Goal: Complete application form: Complete application form

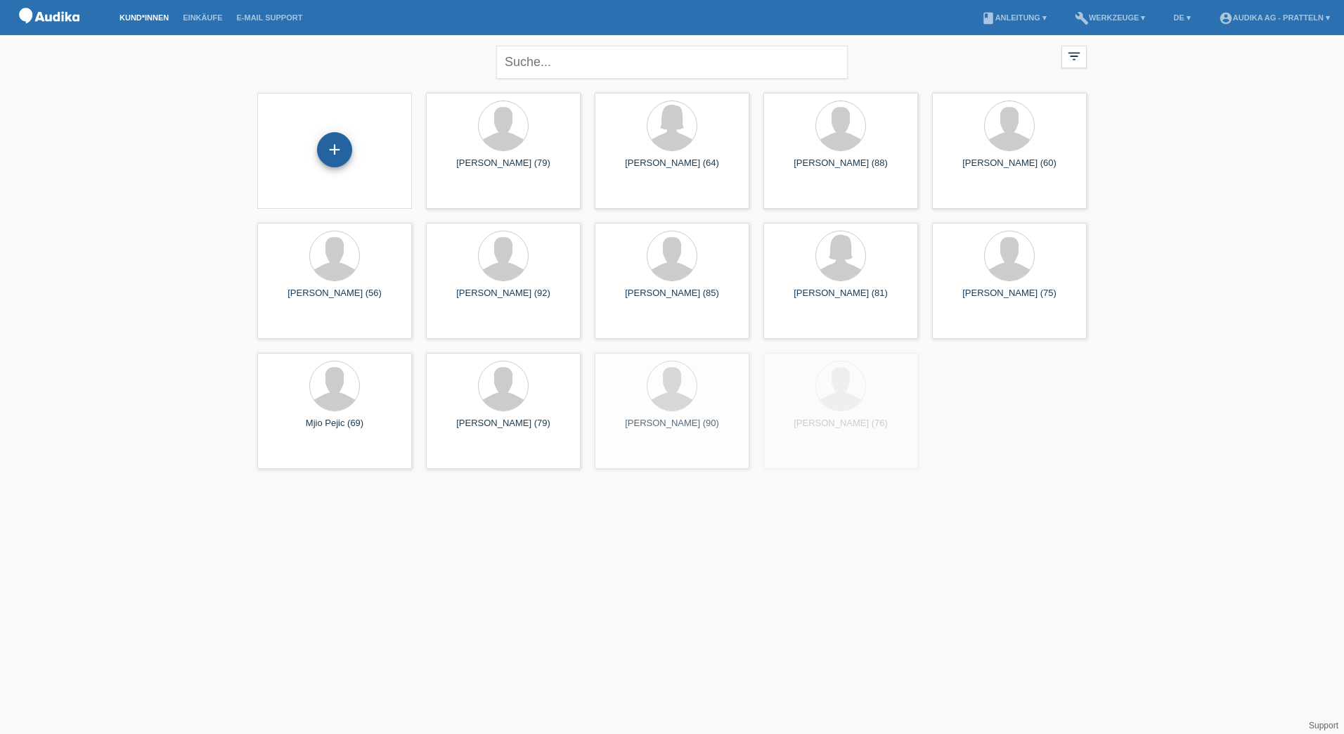
click at [328, 140] on div "+" at bounding box center [335, 150] width 34 height 24
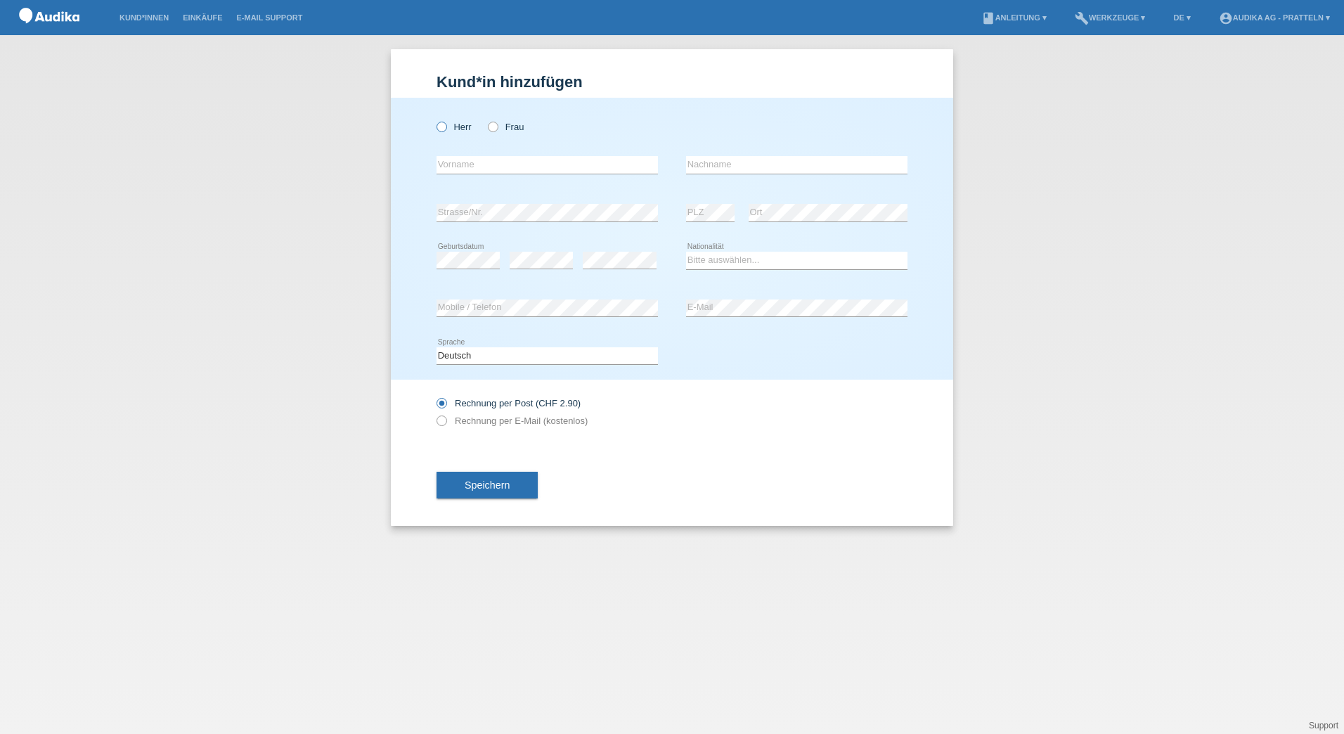
click at [435, 120] on icon at bounding box center [435, 120] width 0 height 0
click at [442, 128] on input "Herr" at bounding box center [441, 126] width 9 height 9
radio input "true"
click at [435, 413] on icon at bounding box center [435, 413] width 0 height 0
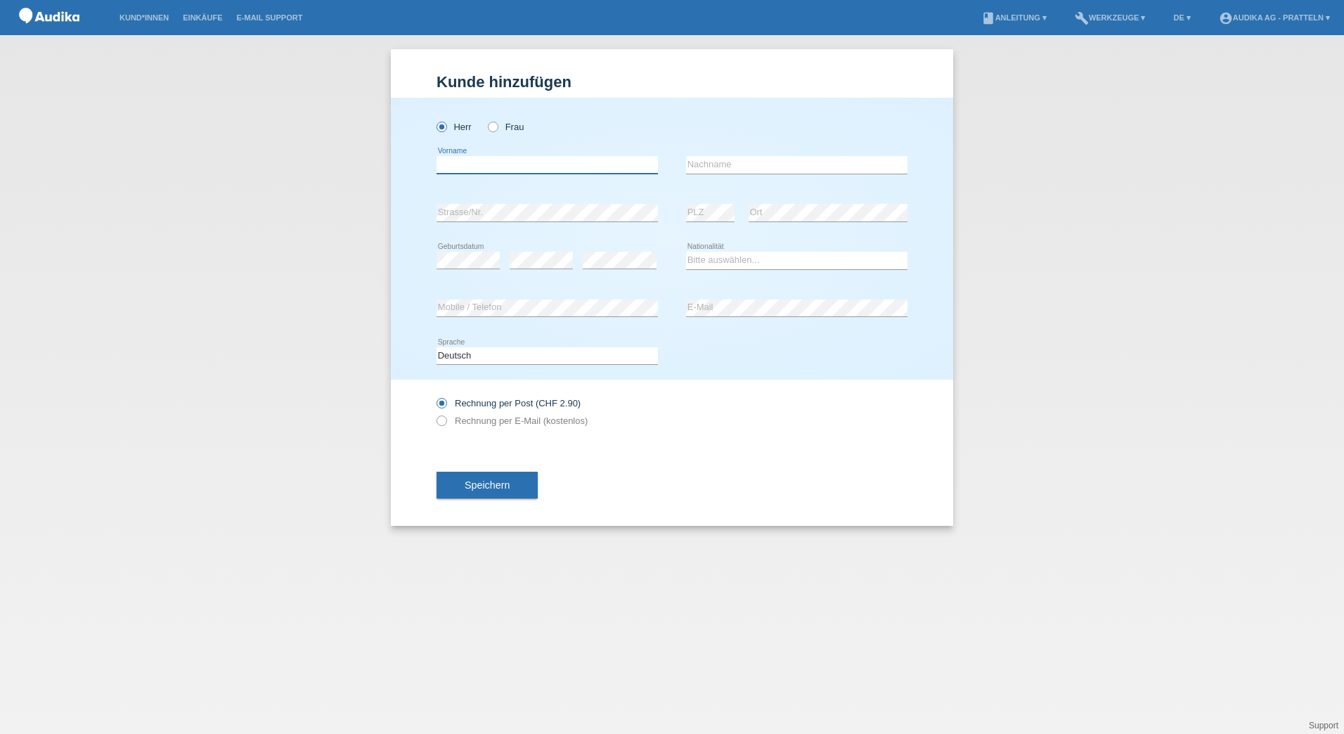
drag, startPoint x: 458, startPoint y: 167, endPoint x: 465, endPoint y: 149, distance: 19.8
click at [458, 167] on input "text" at bounding box center [547, 165] width 221 height 18
type input "[PERSON_NAME]"
click at [730, 259] on select "Bitte auswählen... Schweiz Deutschland Liechtenstein Österreich ------------ Af…" at bounding box center [796, 260] width 221 height 17
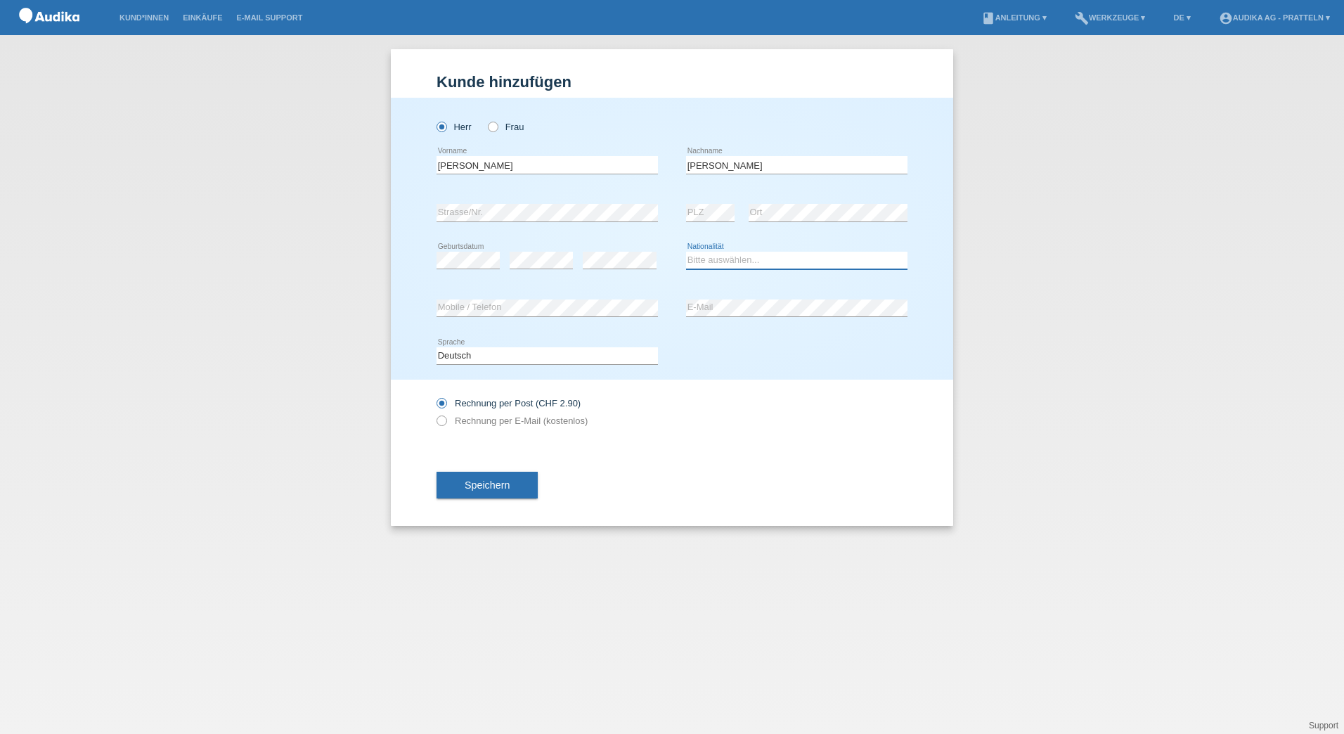
select select "CH"
click at [686, 252] on select "Bitte auswählen... Schweiz Deutschland Liechtenstein Österreich ------------ Af…" at bounding box center [796, 260] width 221 height 17
click at [667, 382] on div "Rechnung per Post (CHF 2.90) Rechnung per E-Mail (kostenlos)" at bounding box center [672, 412] width 471 height 65
click at [481, 422] on label "Rechnung per E-Mail (kostenlos)" at bounding box center [512, 421] width 151 height 11
click at [446, 422] on input "Rechnung per E-Mail (kostenlos)" at bounding box center [441, 425] width 9 height 18
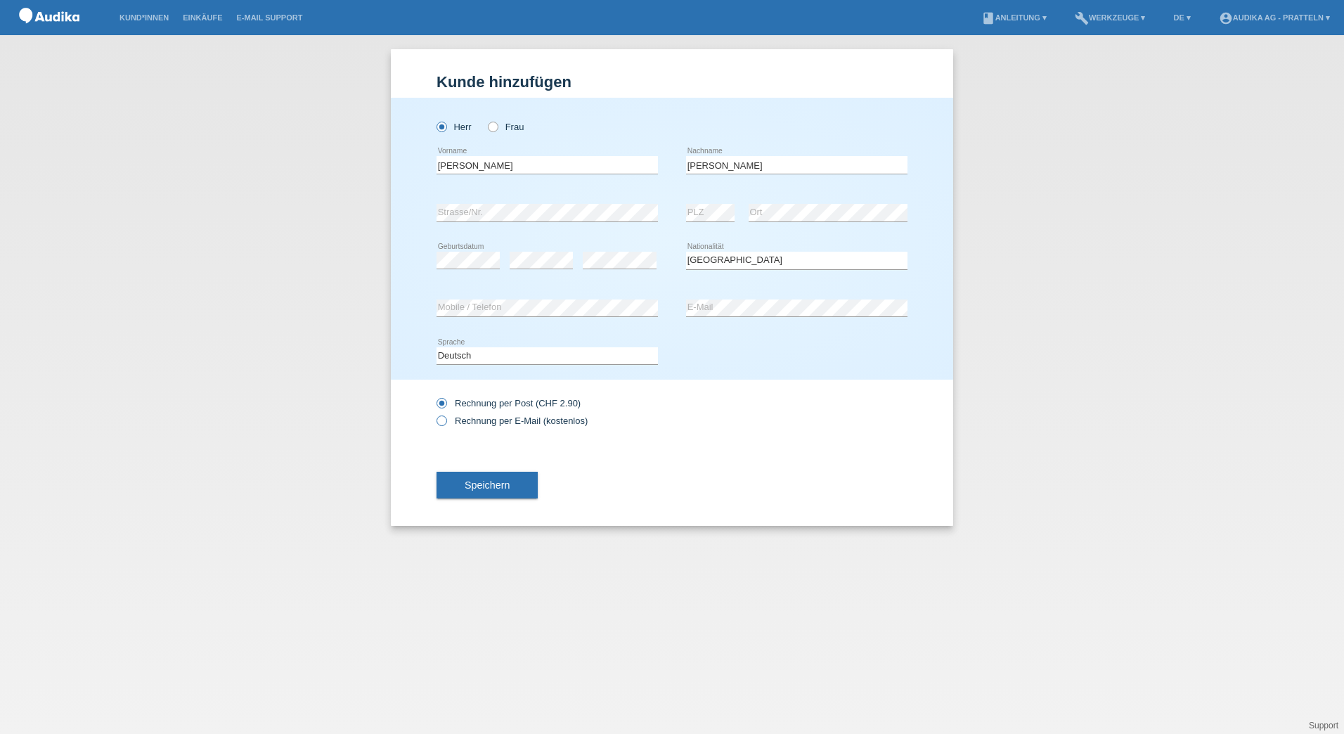
radio input "true"
click at [479, 484] on span "Speichern" at bounding box center [487, 485] width 45 height 11
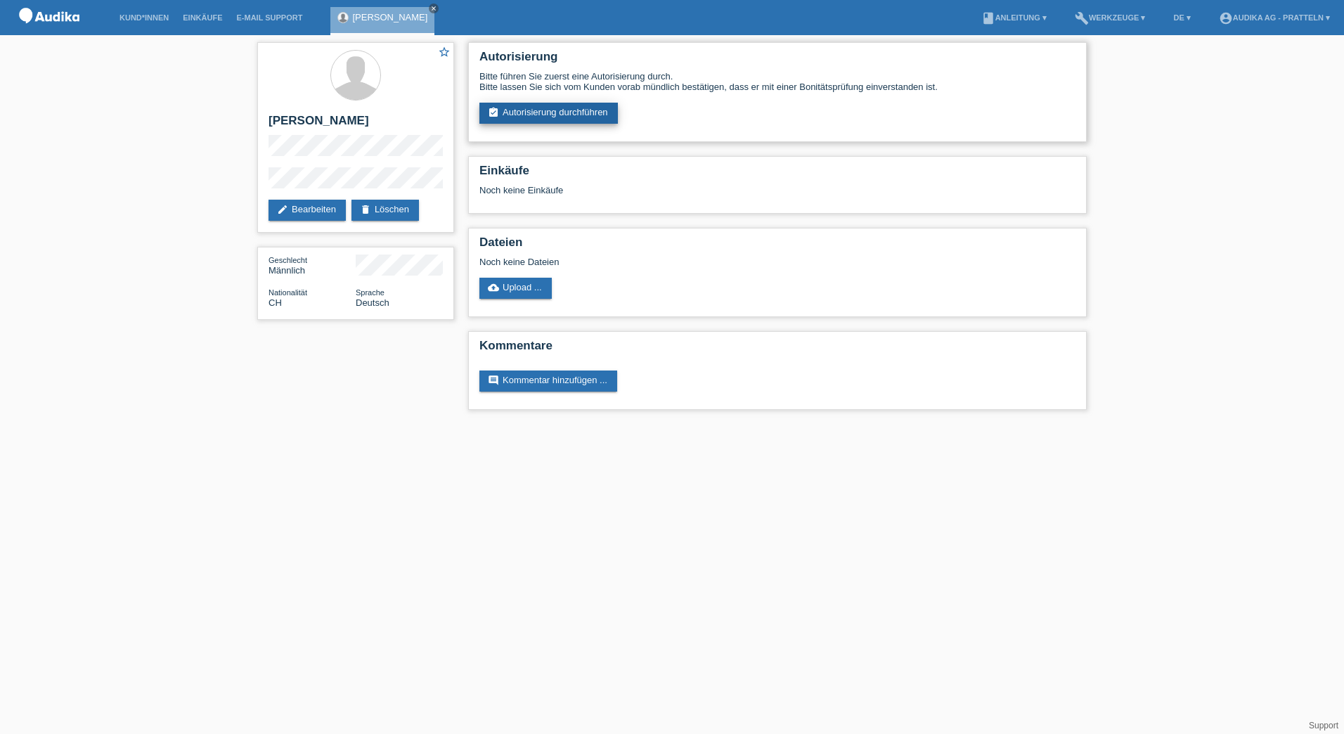
click at [577, 115] on link "assignment_turned_in Autorisierung durchführen" at bounding box center [549, 113] width 139 height 21
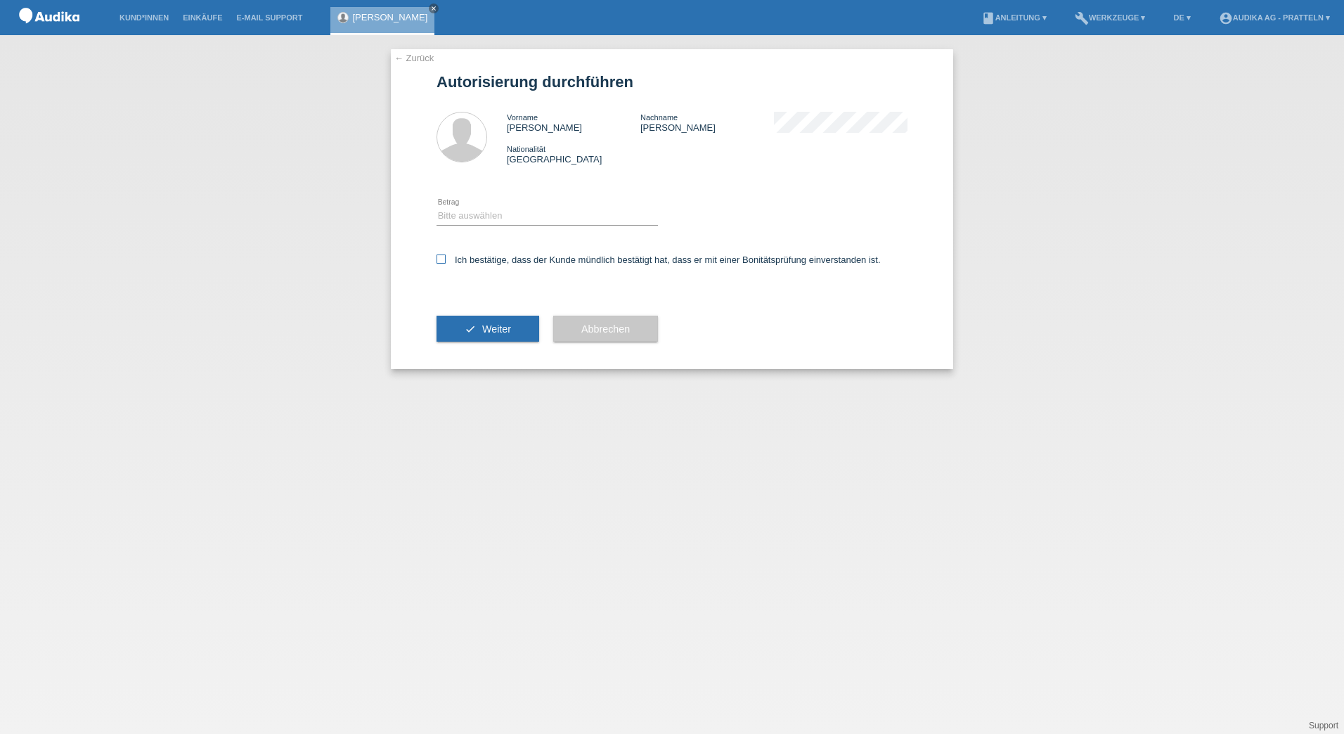
click at [442, 257] on icon at bounding box center [441, 259] width 9 height 9
click at [442, 257] on input "Ich bestätige, dass der Kunde mündlich bestätigt hat, dass er mit einer Bonität…" at bounding box center [441, 259] width 9 height 9
checkbox input "true"
click at [492, 216] on select "Bitte auswählen CHF 1.00 - CHF 499.00 CHF 500.00 - CHF 1'999.00 CHF 2'000.00 - …" at bounding box center [547, 215] width 221 height 17
select select "3"
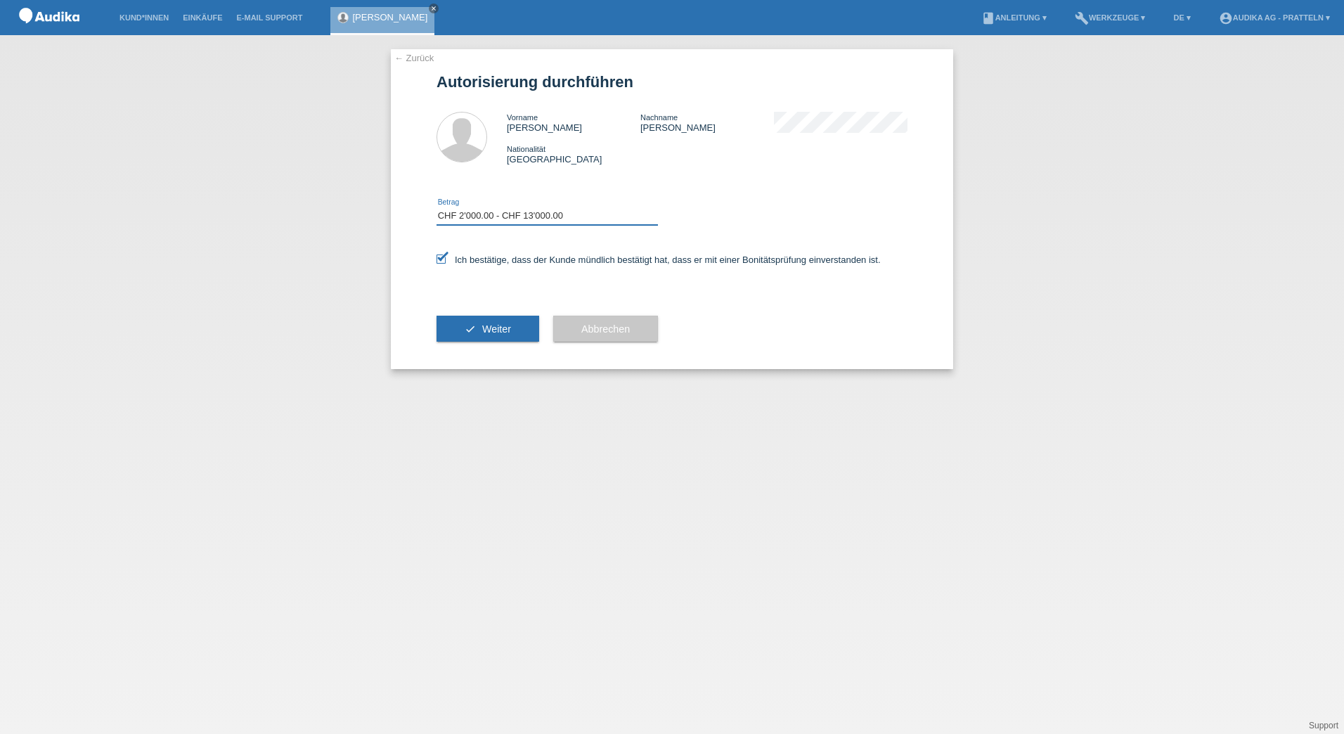
click at [437, 207] on select "Bitte auswählen CHF 1.00 - CHF 499.00 CHF 500.00 - CHF 1'999.00 CHF 2'000.00 - …" at bounding box center [547, 215] width 221 height 17
click at [510, 323] on span "Weiter" at bounding box center [496, 328] width 29 height 11
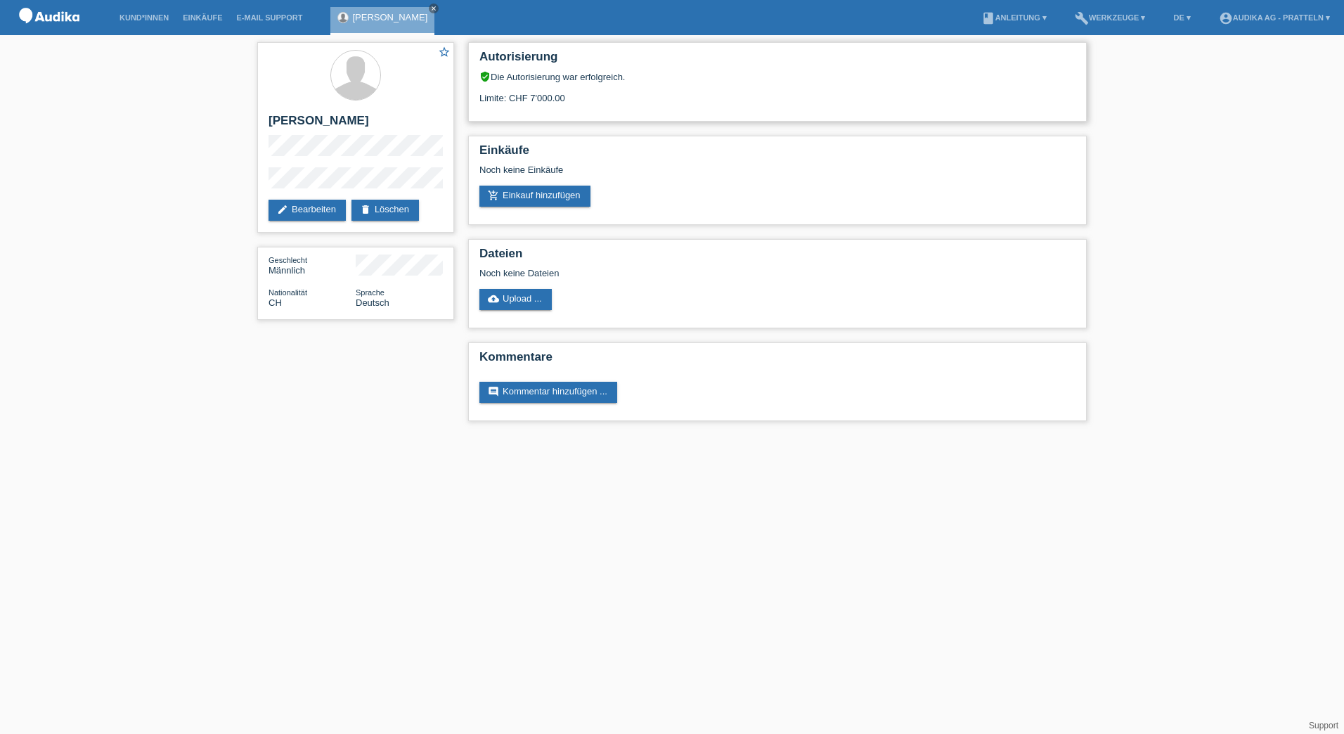
drag, startPoint x: 494, startPoint y: 78, endPoint x: 613, endPoint y: 94, distance: 120.6
click at [613, 94] on div "verified_user Die Autorisierung war erfolgreich. Limite: CHF 7'000.00" at bounding box center [778, 87] width 596 height 32
drag, startPoint x: 613, startPoint y: 94, endPoint x: 599, endPoint y: 98, distance: 14.7
click at [599, 98] on div "Limite: CHF 7'000.00" at bounding box center [778, 92] width 596 height 21
